Goal: Task Accomplishment & Management: Manage account settings

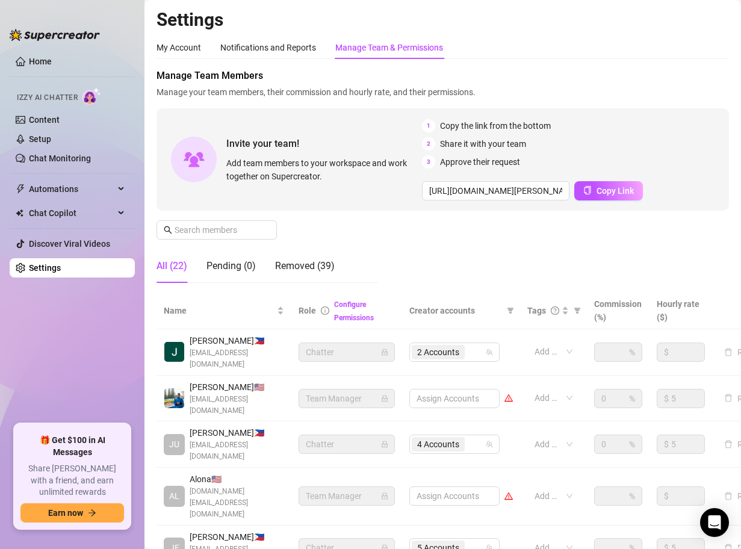
click at [422, 249] on div "Manage Team Members Manage your team members, their commission and hourly rate,…" at bounding box center [443, 181] width 573 height 224
click at [449, 389] on div "Assign Accounts" at bounding box center [455, 398] width 90 height 19
click at [450, 389] on div "Assign Accounts" at bounding box center [455, 398] width 90 height 19
click at [466, 389] on div "Assign Accounts" at bounding box center [455, 398] width 90 height 19
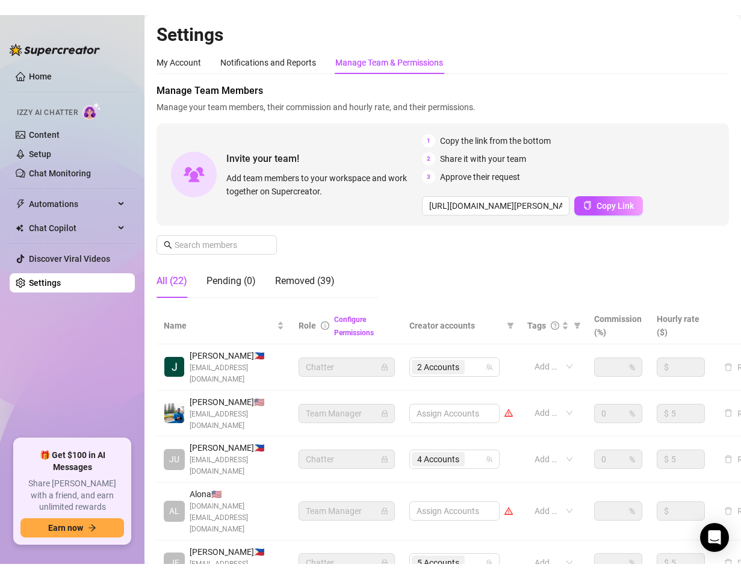
scroll to position [60, 0]
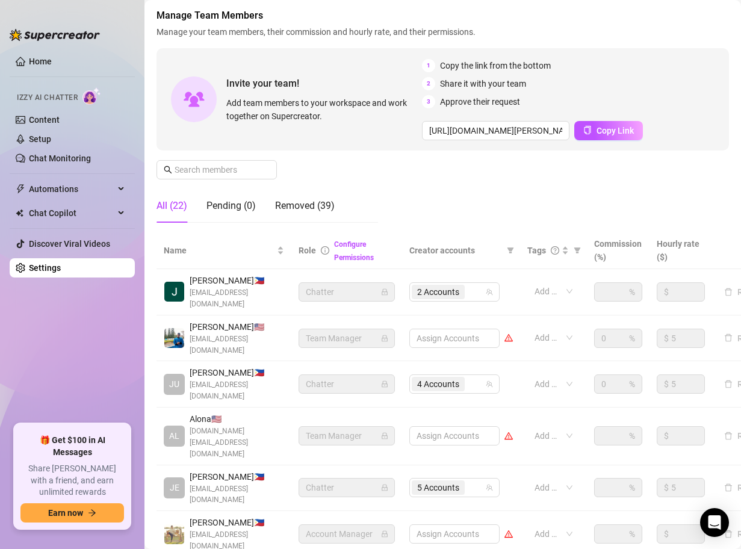
drag, startPoint x: 425, startPoint y: 394, endPoint x: 444, endPoint y: 394, distance: 18.7
click at [426, 426] on div "Assign Accounts" at bounding box center [455, 435] width 90 height 19
click at [476, 426] on div "Assign Accounts" at bounding box center [455, 435] width 90 height 19
click at [444, 426] on div "Assign Accounts" at bounding box center [455, 435] width 90 height 19
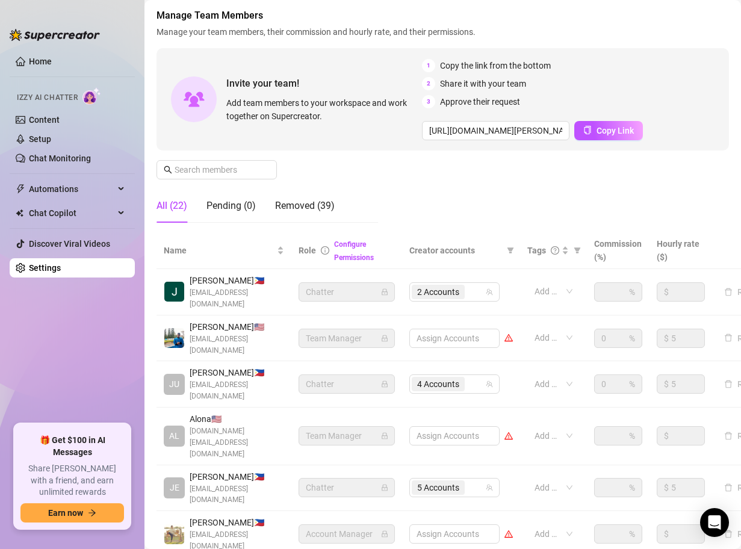
click at [147, 348] on main "Settings My Account Notifications and Reports Manage Team & Permissions Profile…" at bounding box center [443, 383] width 597 height 887
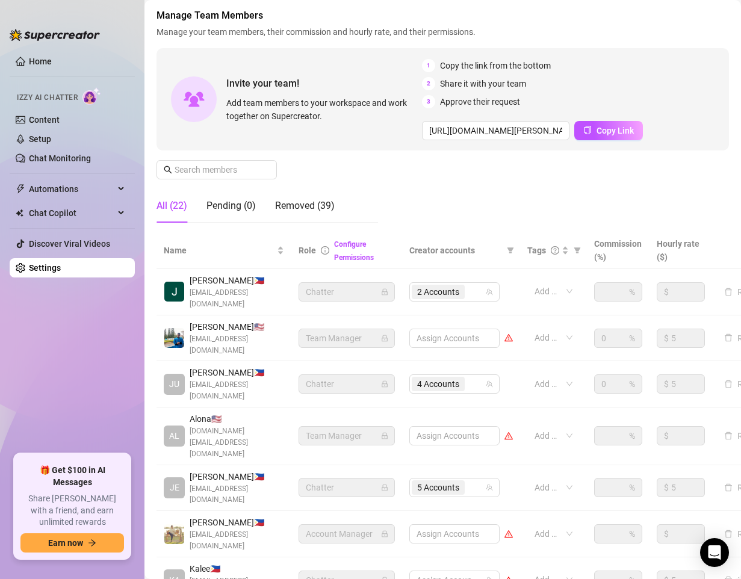
click at [89, 369] on ul "Home Izzy AI Chatter Content Setup Chat Monitoring Automations Chat Copilot Dis…" at bounding box center [72, 248] width 125 height 402
click at [78, 355] on ul "Home Izzy AI Chatter Content Setup Chat Monitoring Automations Chat Copilot Dis…" at bounding box center [72, 248] width 125 height 402
click at [432, 193] on div "Manage Team Members Manage your team members, their commission and hourly rate,…" at bounding box center [443, 120] width 573 height 224
